Goal: Find specific page/section: Find specific page/section

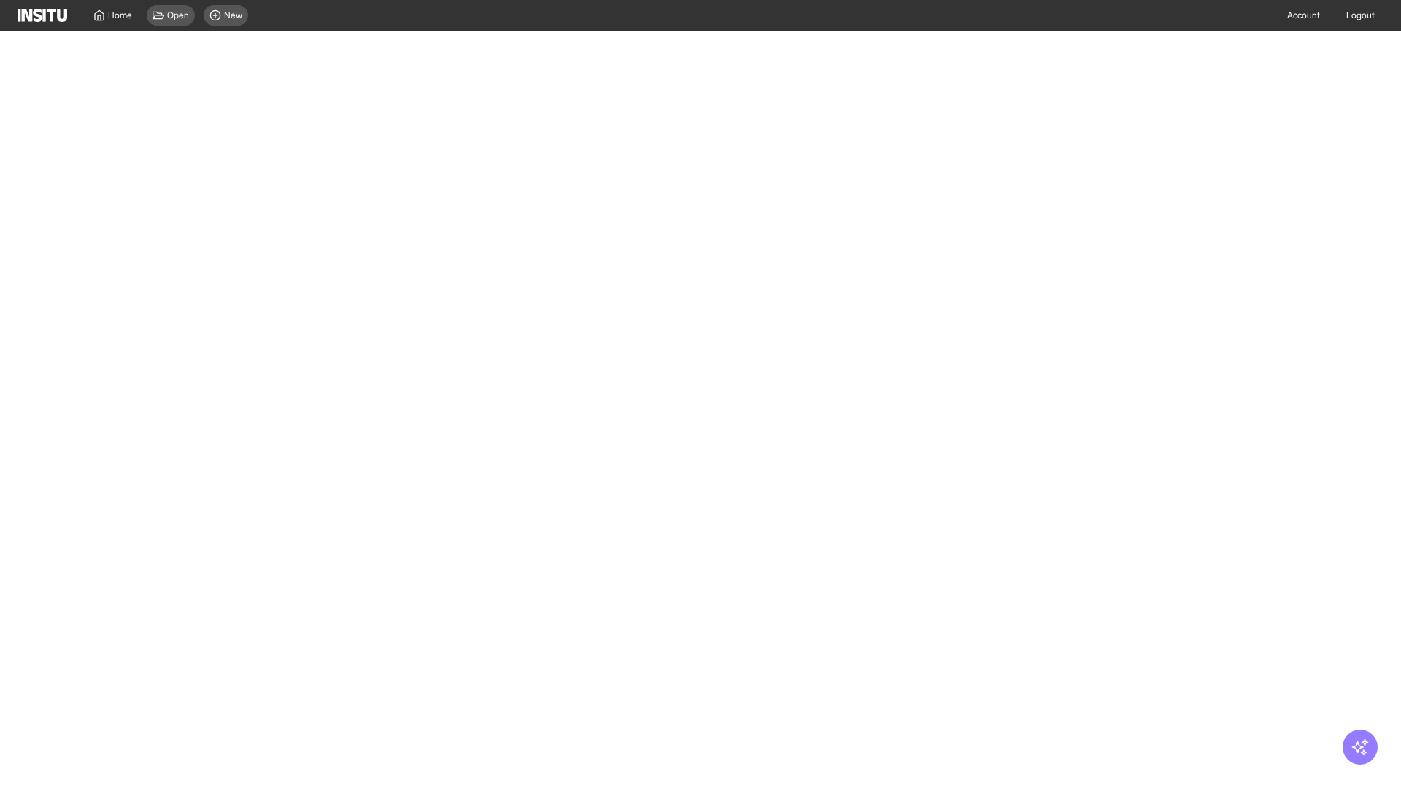
select select "**"
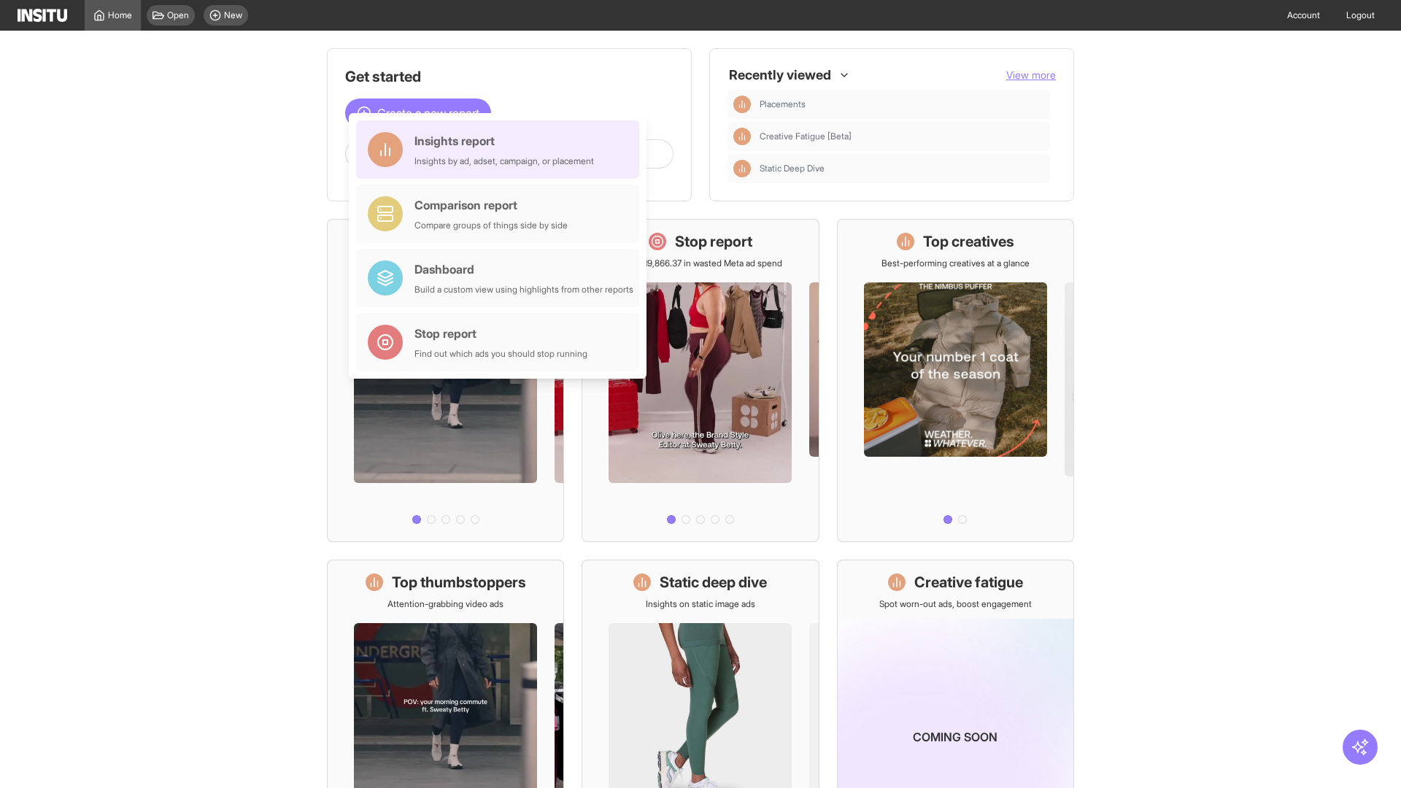
click at [501, 150] on div "Insights report Insights by ad, adset, campaign, or placement" at bounding box center [503, 149] width 179 height 35
